Goal: Find specific page/section: Find specific page/section

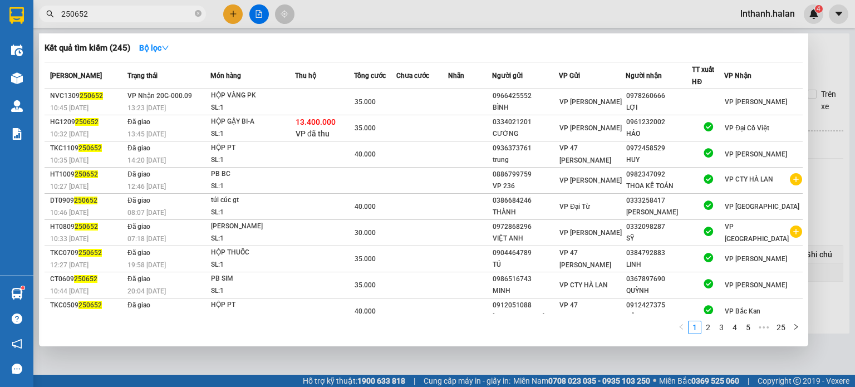
click at [138, 13] on input "250652" at bounding box center [126, 14] width 131 height 12
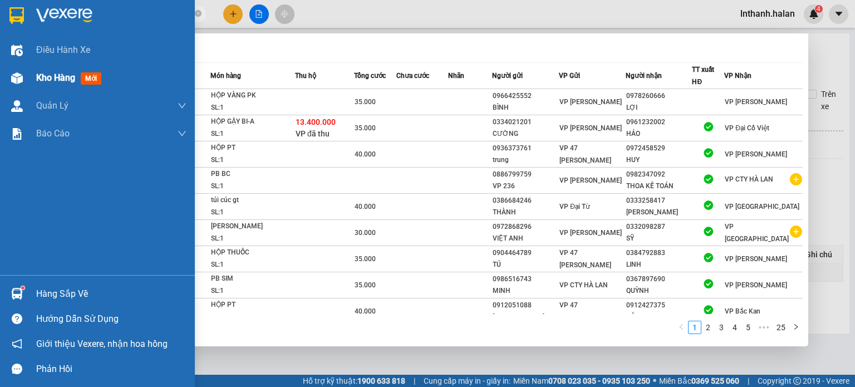
click at [4, 75] on div "Kho hàng mới" at bounding box center [97, 78] width 195 height 28
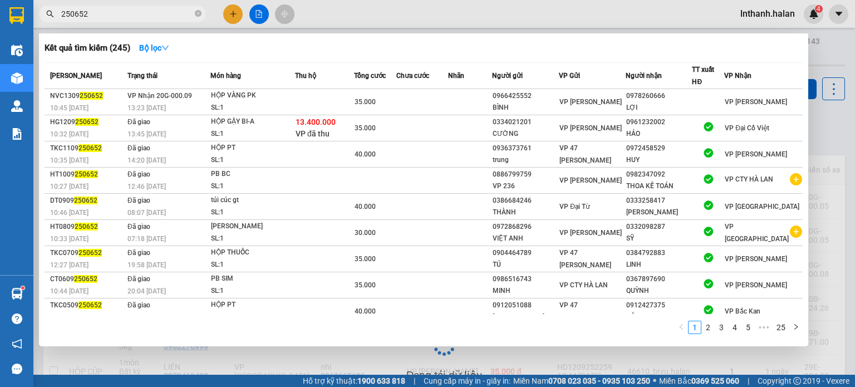
click at [364, 14] on div at bounding box center [427, 193] width 855 height 387
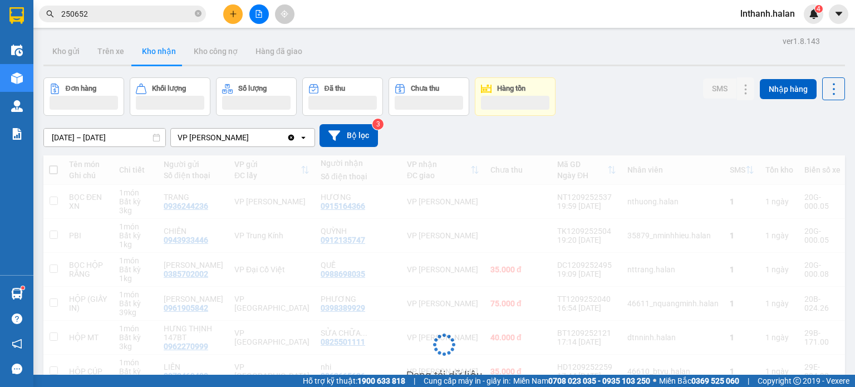
click at [239, 143] on div "VP [PERSON_NAME]" at bounding box center [213, 137] width 71 height 11
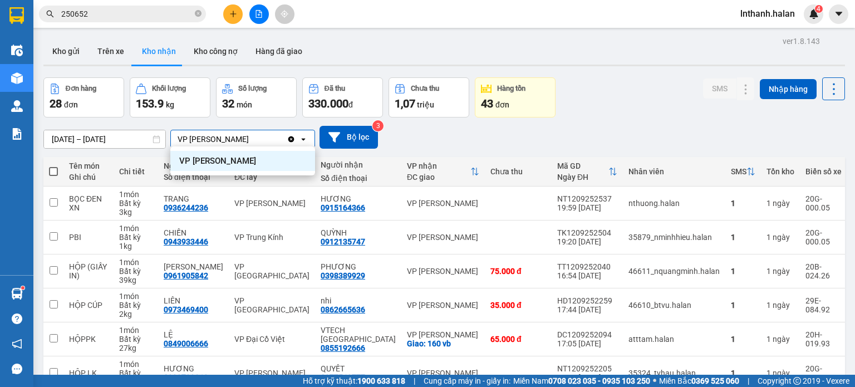
click at [293, 137] on icon "Clear value" at bounding box center [291, 139] width 6 height 6
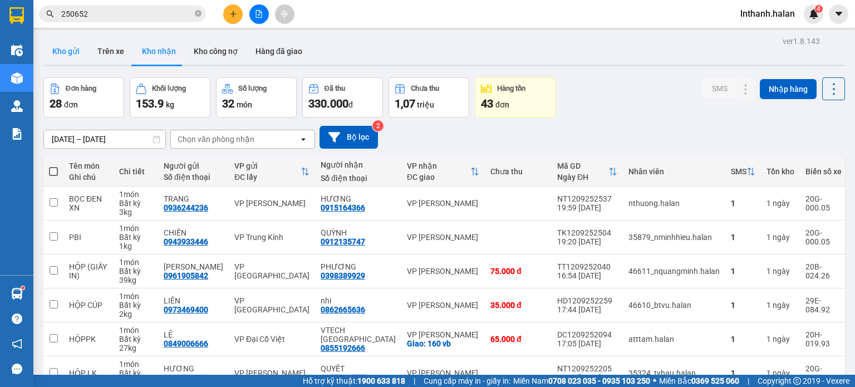
click at [75, 52] on button "Kho gửi" at bounding box center [65, 51] width 45 height 27
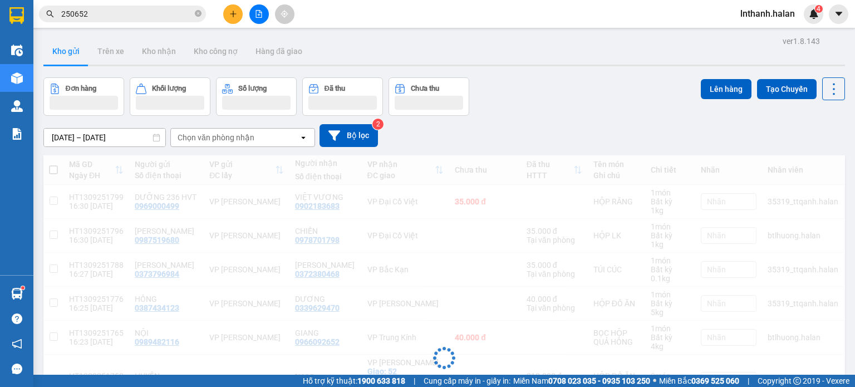
click at [228, 138] on div "Chọn văn phòng nhận" at bounding box center [216, 137] width 77 height 11
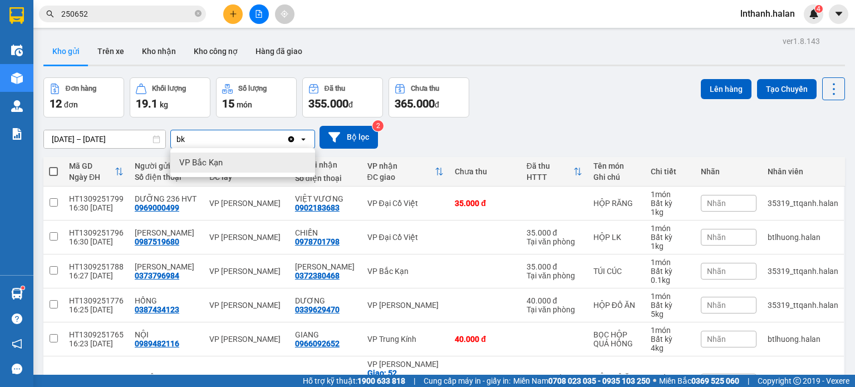
type input "bk"
click at [227, 163] on div "VP Bắc Kạn" at bounding box center [242, 163] width 145 height 20
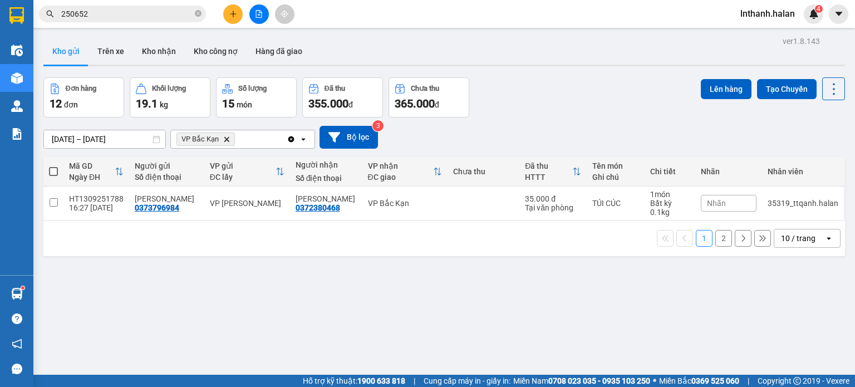
click at [534, 132] on div "[DATE] – [DATE] Press the down arrow key to interact with the calendar and sele…" at bounding box center [444, 137] width 802 height 23
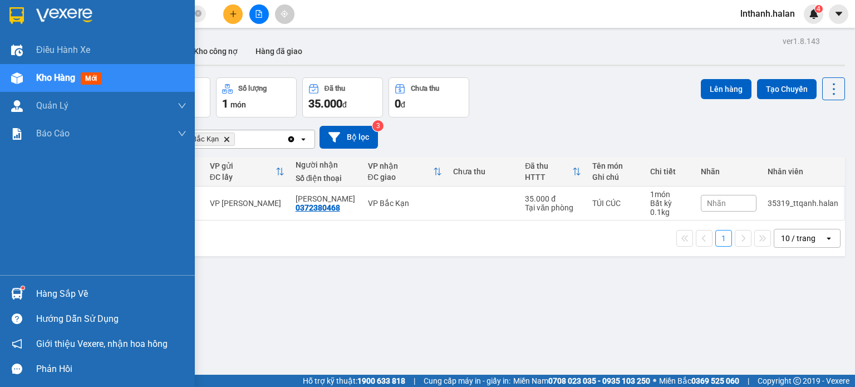
click at [12, 288] on img at bounding box center [17, 294] width 12 height 12
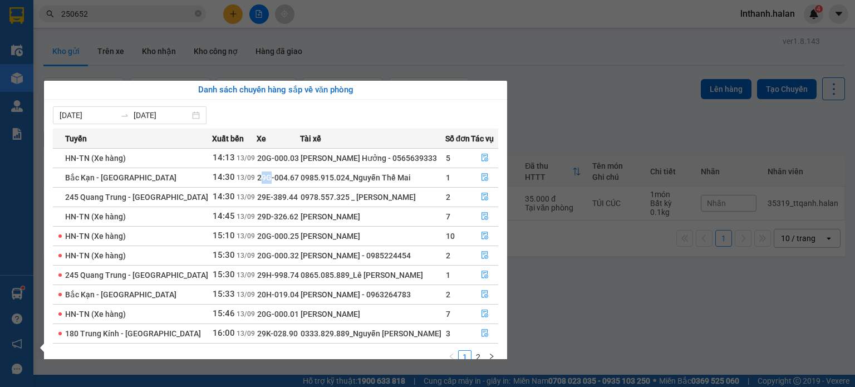
click at [272, 182] on span "29G-004.67" at bounding box center [278, 177] width 42 height 9
drag, startPoint x: 275, startPoint y: 206, endPoint x: 303, endPoint y: 213, distance: 28.8
click at [289, 204] on tbody "HN-[GEOGRAPHIC_DATA] (Xe hàng) 14:13 [DATE] 20G-000.03 [PERSON_NAME] Hưởng - 05…" at bounding box center [275, 245] width 445 height 195
drag, startPoint x: 298, startPoint y: 218, endPoint x: 287, endPoint y: 251, distance: 35.0
click at [312, 218] on tr "HN-TN (Xe hàng) 14:45 [DATE] 29D-326.62 [PERSON_NAME] 7" at bounding box center [275, 216] width 445 height 19
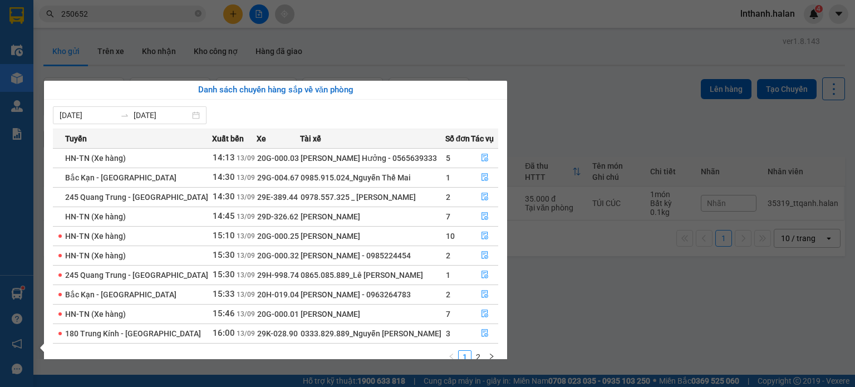
drag, startPoint x: 287, startPoint y: 251, endPoint x: 305, endPoint y: 241, distance: 20.0
click at [294, 247] on tr "HN-TN (Xe hàng) 15:30 [DATE] 20G-000.32 [PERSON_NAME] - 0985224454 2" at bounding box center [275, 254] width 445 height 19
click at [534, 104] on section "Kết quả tìm kiếm ( 245 ) Bộ lọc Mã ĐH Trạng thái Món hàng Thu hộ Tổng cước Chưa…" at bounding box center [427, 193] width 855 height 387
